Goal: Task Accomplishment & Management: Complete application form

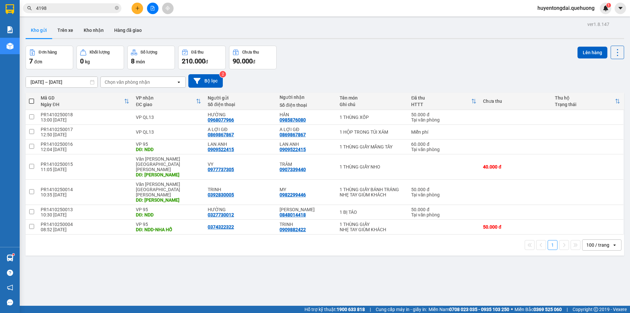
drag, startPoint x: 0, startPoint y: 0, endPoint x: 135, endPoint y: 7, distance: 134.8
click at [135, 7] on button at bounding box center [137, 8] width 11 height 11
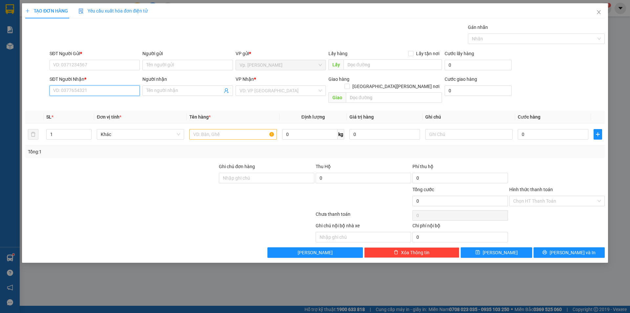
click at [87, 87] on input "SĐT Người Nhận *" at bounding box center [95, 90] width 90 height 11
click at [98, 105] on div "0395344739 - HÀ" at bounding box center [95, 103] width 82 height 7
type input "0395344739"
type input "HÀ"
type input "50.000"
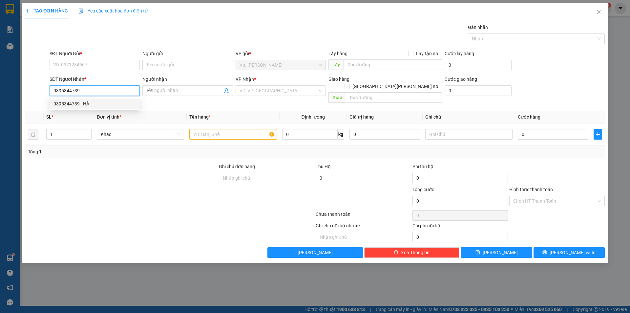
type input "50.000"
type input "0395344739"
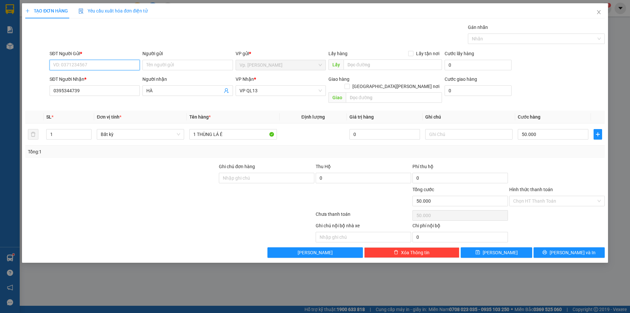
click at [88, 66] on input "SĐT Người Gửi *" at bounding box center [95, 65] width 90 height 11
click at [93, 75] on div "0988932432 - HỒNG" at bounding box center [95, 78] width 82 height 7
type input "0988932432"
type input "HỒNG"
click at [544, 129] on input "50.000" at bounding box center [553, 134] width 71 height 11
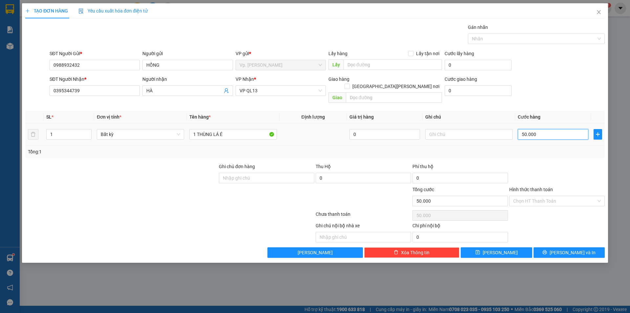
type input "4"
type input "40"
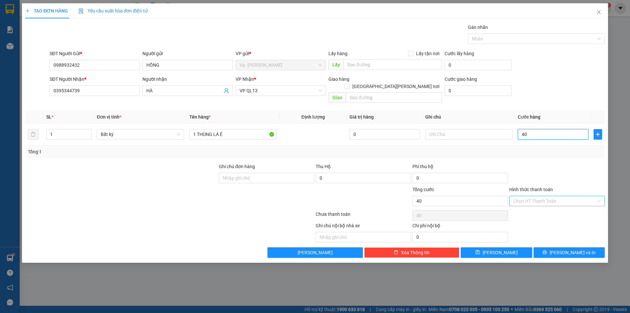
type input "40"
click at [529, 196] on input "Hình thức thanh toán" at bounding box center [555, 201] width 83 height 10
type input "40.000"
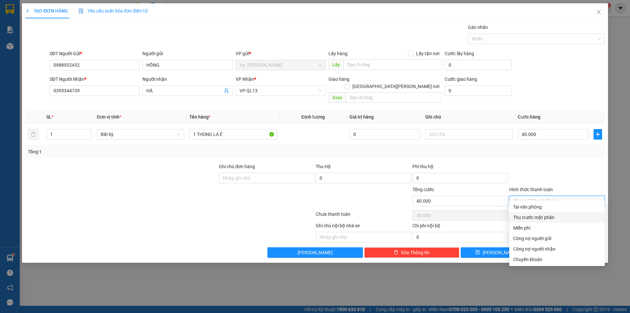
click at [532, 212] on div "Thu trước một phần" at bounding box center [558, 217] width 96 height 11
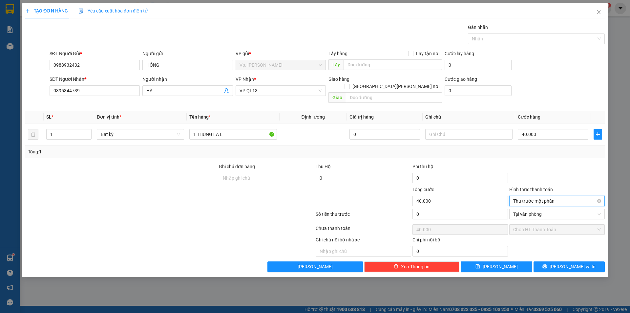
click at [544, 196] on span "Thu trước một phần" at bounding box center [558, 201] width 88 height 10
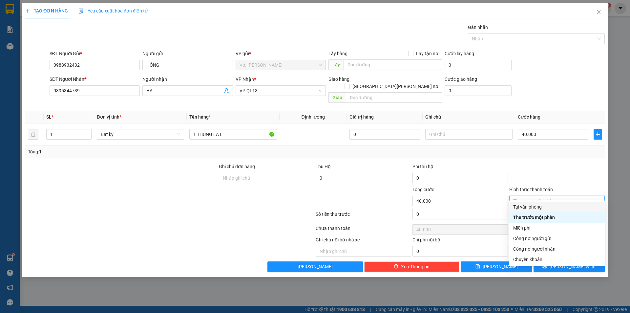
click at [539, 210] on div "Tại văn phòng" at bounding box center [558, 207] width 96 height 11
type input "0"
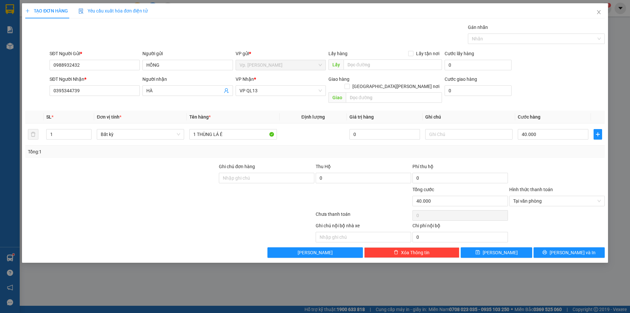
click at [564, 239] on div "Transit Pickup Surcharge Ids Transit Deliver Surcharge Ids Transit Deliver Surc…" at bounding box center [315, 141] width 580 height 234
click at [563, 247] on button "[PERSON_NAME] và In" at bounding box center [569, 252] width 71 height 11
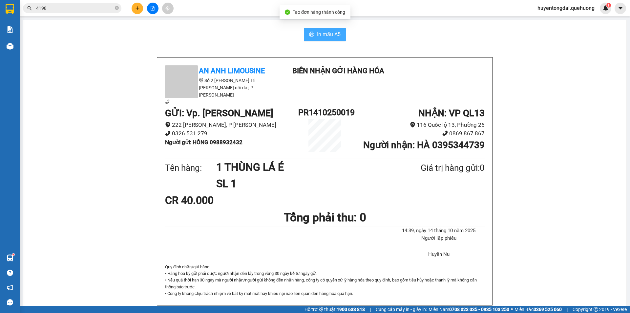
click at [335, 33] on span "In mẫu A5" at bounding box center [329, 34] width 24 height 8
click at [247, 42] on div "In mẫu A5 An [PERSON_NAME] Limousine Số 2 [PERSON_NAME] Tri [PERSON_NAME] nối d…" at bounding box center [325, 288] width 604 height 537
click at [138, 9] on icon "plus" at bounding box center [137, 8] width 5 height 5
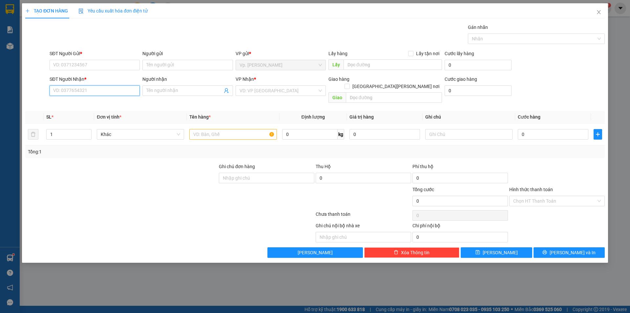
click at [106, 86] on input "SĐT Người Nhận *" at bounding box center [95, 90] width 90 height 11
click at [117, 106] on div "0939244979 - CHỊ THỤC" at bounding box center [95, 103] width 82 height 7
type input "0939244979"
type input "CHỊ THỤC"
type input "80.000"
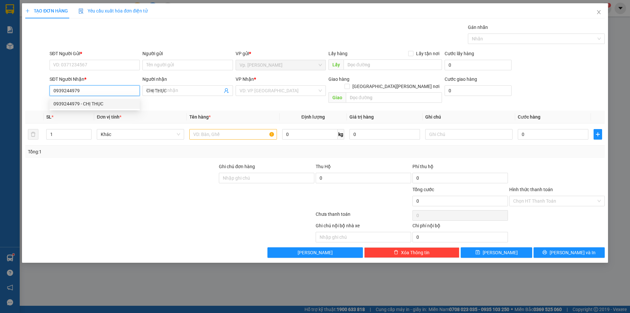
type input "80.000"
type input "0939244979"
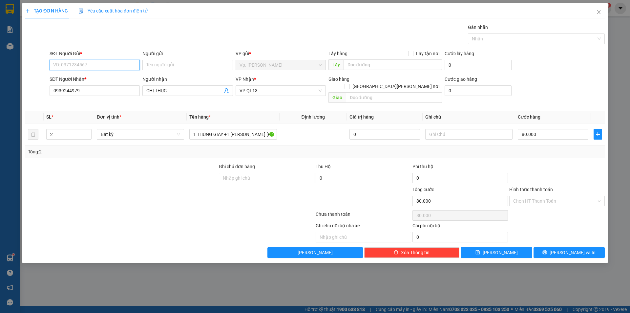
click at [99, 65] on input "SĐT Người Gửi *" at bounding box center [95, 65] width 90 height 11
click at [160, 69] on input "Người gửi" at bounding box center [188, 65] width 90 height 11
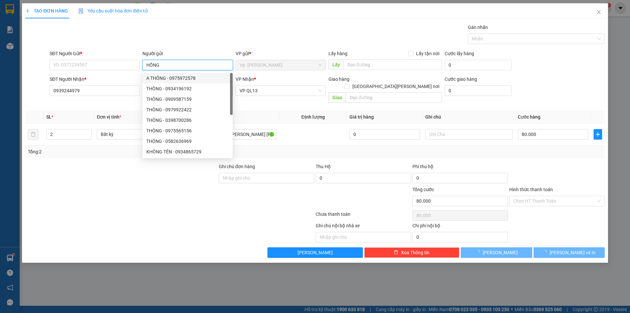
type input "HỒNG"
click at [73, 186] on div at bounding box center [122, 197] width 194 height 23
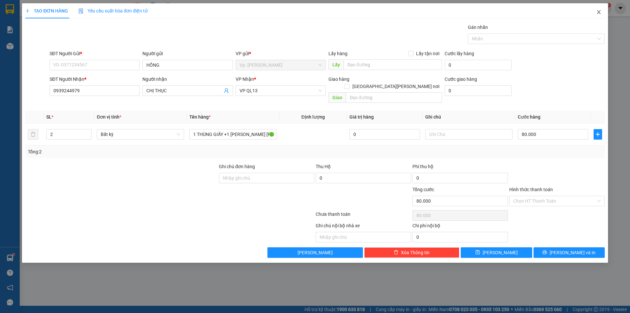
click at [596, 10] on span "Close" at bounding box center [599, 12] width 18 height 18
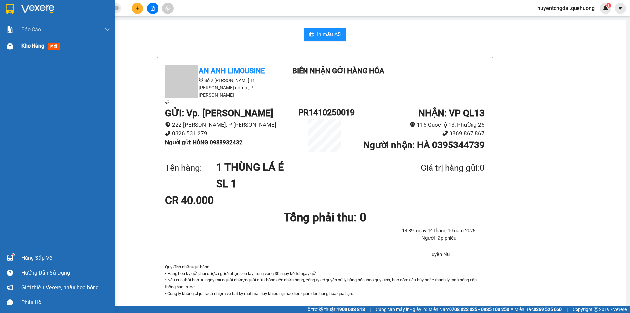
click at [7, 44] on img at bounding box center [10, 46] width 7 height 7
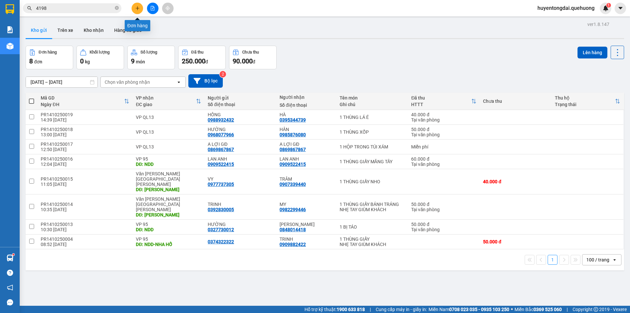
click at [137, 11] on button at bounding box center [137, 8] width 11 height 11
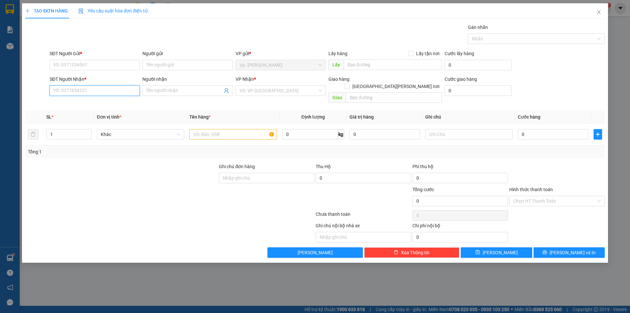
click at [105, 90] on input "SĐT Người Nhận *" at bounding box center [95, 90] width 90 height 11
click at [105, 109] on div "0939244979 - CHỊ THỤC" at bounding box center [95, 104] width 90 height 11
type input "0939244979"
type input "CHỊ THỤC"
type input "80.000"
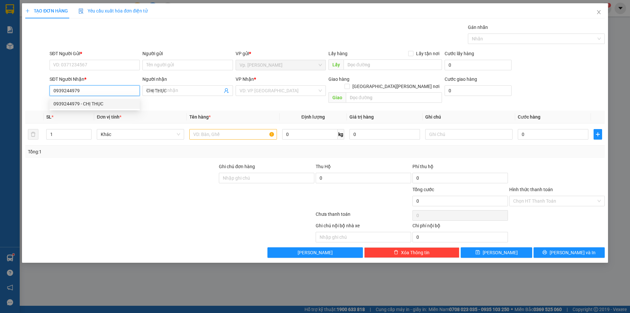
type input "80.000"
type input "0939244979"
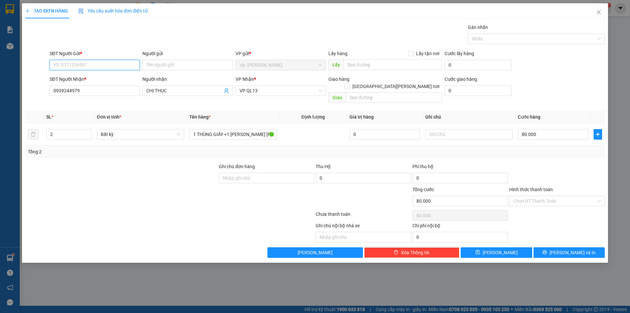
click at [102, 62] on input "SĐT Người Gửi *" at bounding box center [95, 65] width 90 height 11
type input "9"
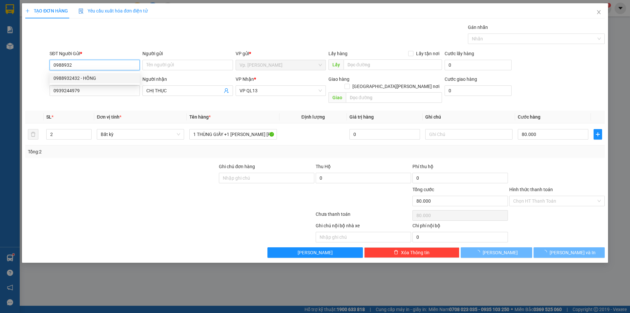
click at [105, 73] on div "0988932432 - HỒNG" at bounding box center [95, 78] width 90 height 11
type input "0988932432"
type input "HỒNG"
type input "40.000"
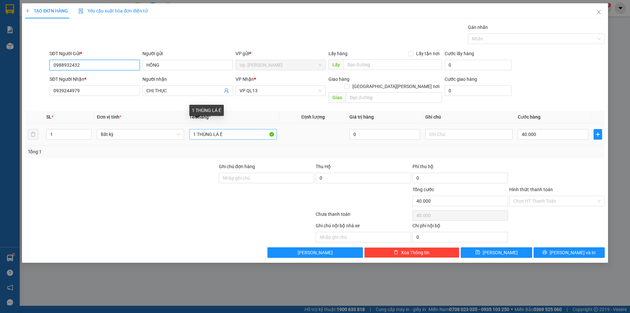
type input "0988932432"
click at [225, 129] on input "1 THÙNG LÁ É" at bounding box center [232, 134] width 87 height 11
type input "1 THÙNG GIẤY"
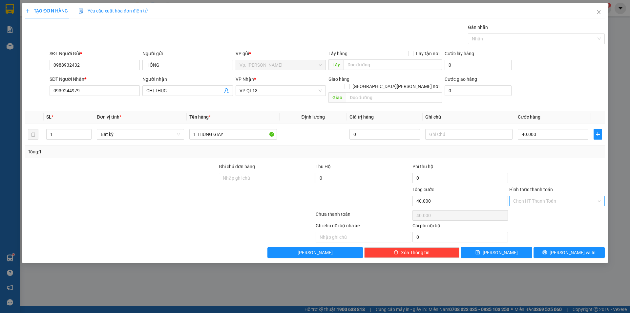
click at [530, 196] on input "Hình thức thanh toán" at bounding box center [555, 201] width 83 height 10
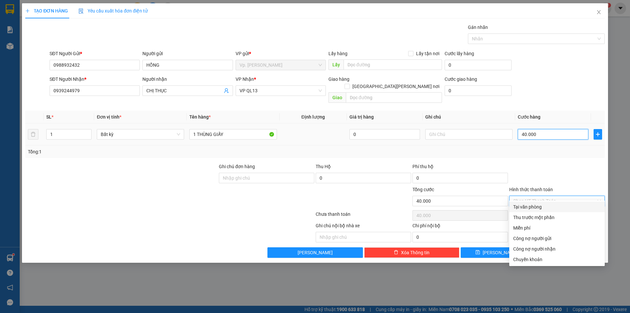
click at [537, 129] on input "40.000" at bounding box center [553, 134] width 71 height 11
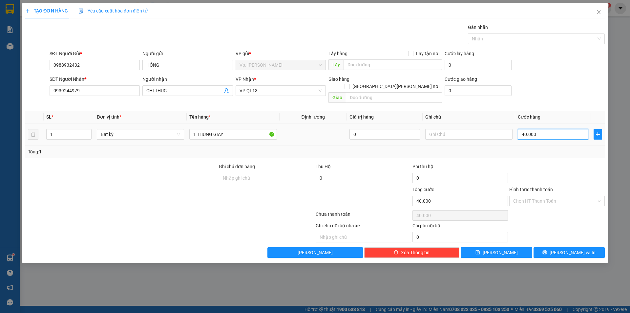
type input "5"
type input "50"
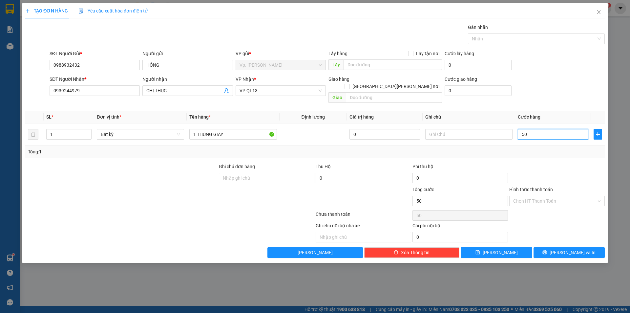
type input "50"
type input "50.000"
click at [532, 196] on input "Hình thức thanh toán" at bounding box center [555, 201] width 83 height 10
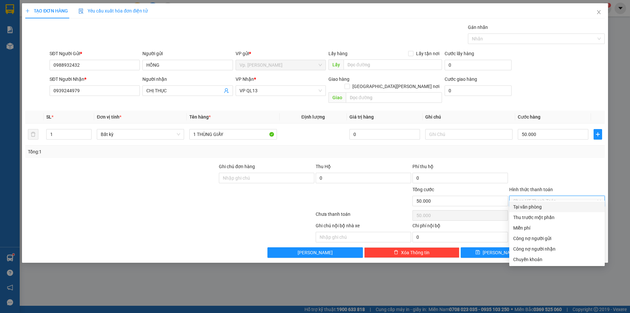
click at [535, 205] on div "Tại văn phòng" at bounding box center [558, 206] width 88 height 7
type input "0"
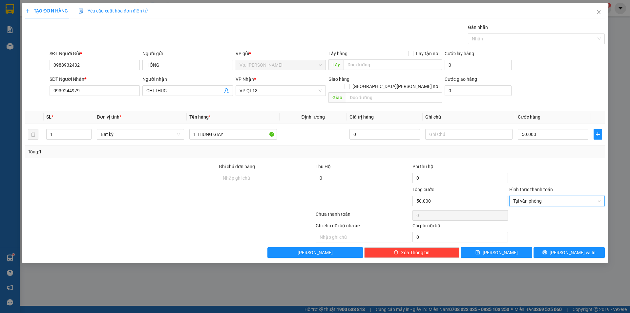
click at [566, 252] on div "TẠO ĐƠN HÀNG Yêu cầu xuất [PERSON_NAME] điện tử Transit Pickup Surcharge Ids Tr…" at bounding box center [315, 132] width 586 height 259
click at [566, 249] on span "[PERSON_NAME] và In" at bounding box center [573, 252] width 46 height 7
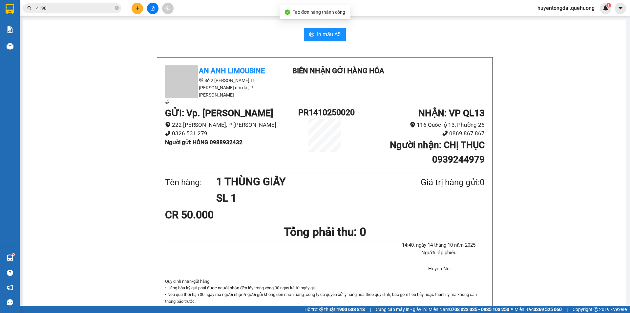
click at [330, 25] on div "In mẫu A5 An [PERSON_NAME] Limousine Số 2 [PERSON_NAME] Tri [PERSON_NAME] nối d…" at bounding box center [325, 296] width 604 height 552
click at [328, 32] on span "In mẫu A5" at bounding box center [329, 34] width 24 height 8
